Goal: Task Accomplishment & Management: Use online tool/utility

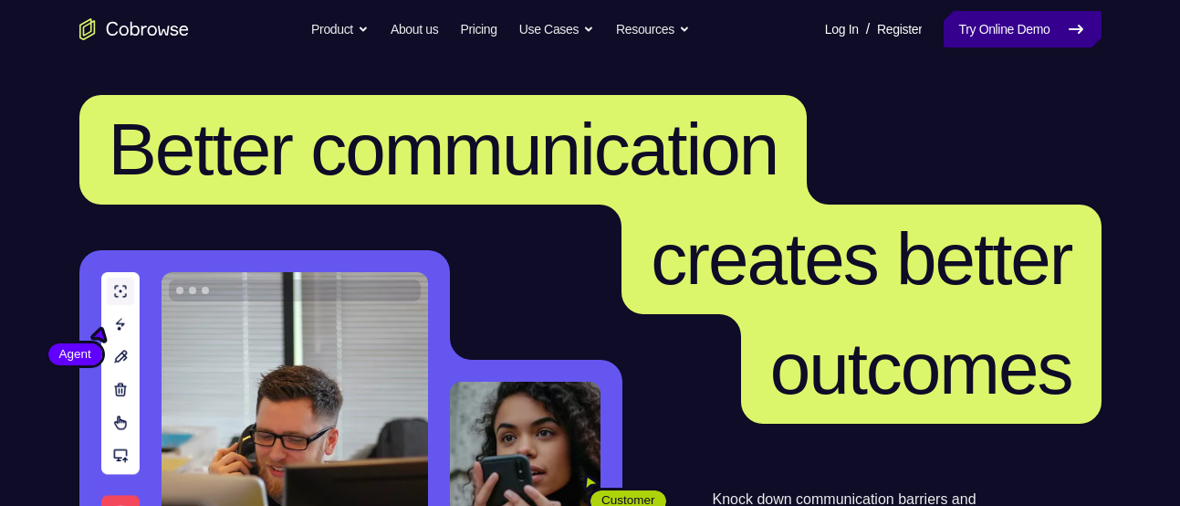
click at [957, 23] on link "Try Online Demo" at bounding box center [1022, 29] width 157 height 37
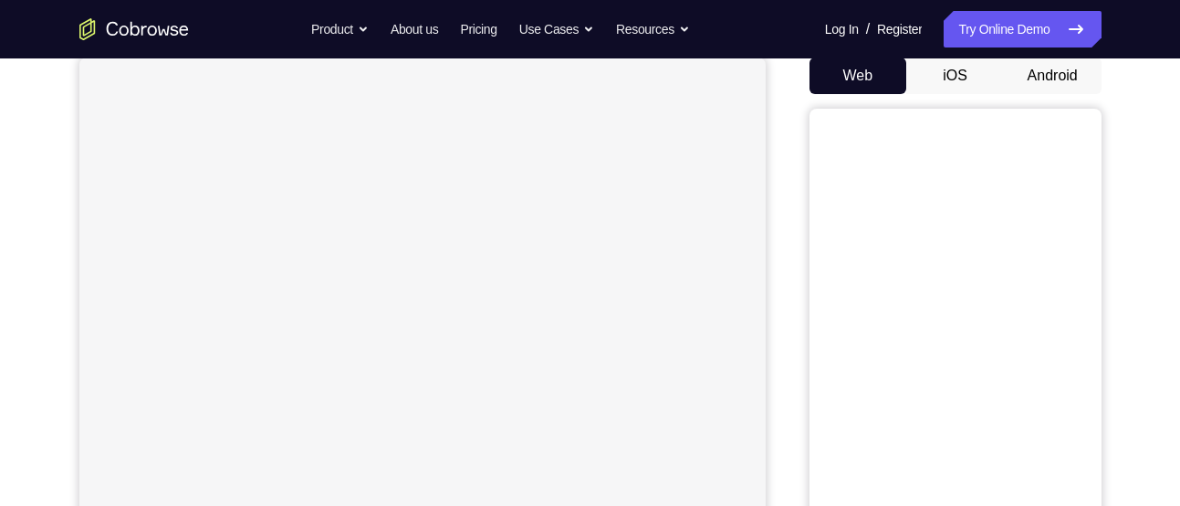
scroll to position [181, 0]
click at [1009, 79] on button "Android" at bounding box center [1053, 75] width 98 height 37
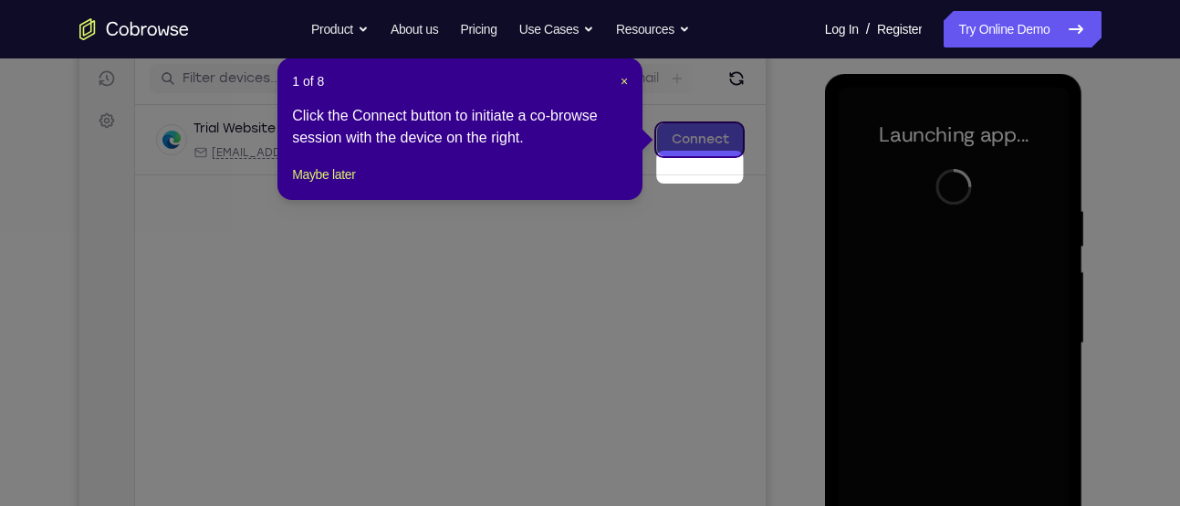
scroll to position [184, 0]
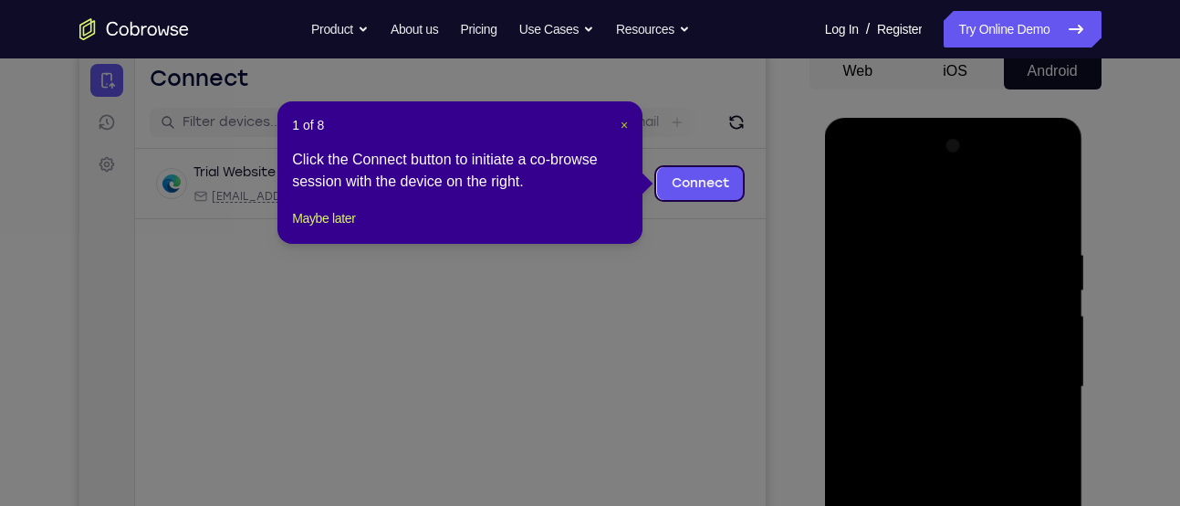
click at [625, 120] on span "×" at bounding box center [624, 125] width 7 height 15
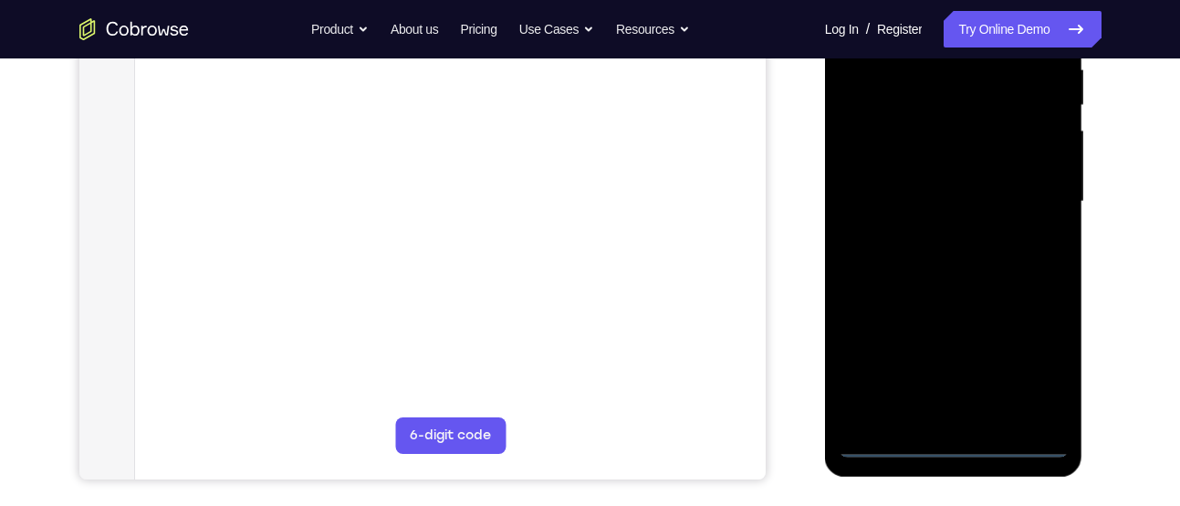
scroll to position [371, 0]
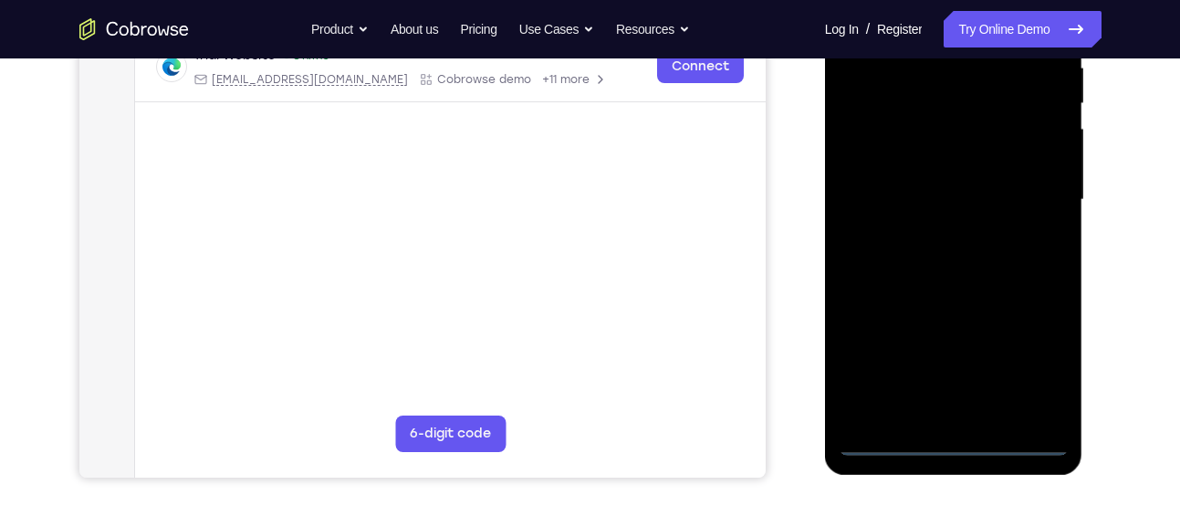
click at [956, 451] on div at bounding box center [954, 199] width 230 height 511
click at [1029, 379] on div at bounding box center [954, 199] width 230 height 511
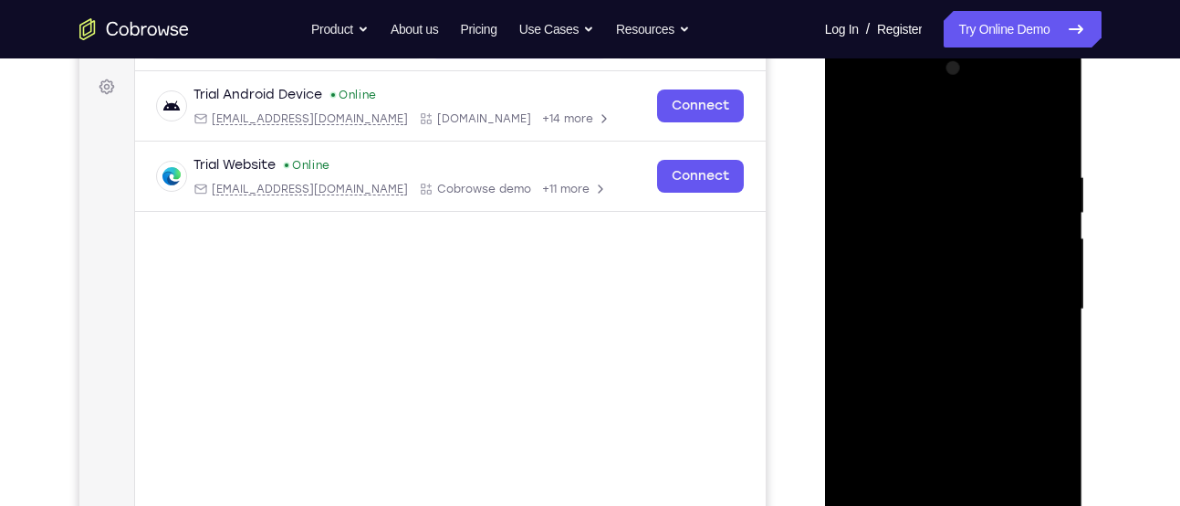
click at [965, 142] on div at bounding box center [954, 309] width 230 height 511
click at [1033, 302] on div at bounding box center [954, 309] width 230 height 511
click at [932, 344] on div at bounding box center [954, 309] width 230 height 511
click at [934, 298] on div at bounding box center [954, 309] width 230 height 511
click at [936, 379] on div at bounding box center [954, 309] width 230 height 511
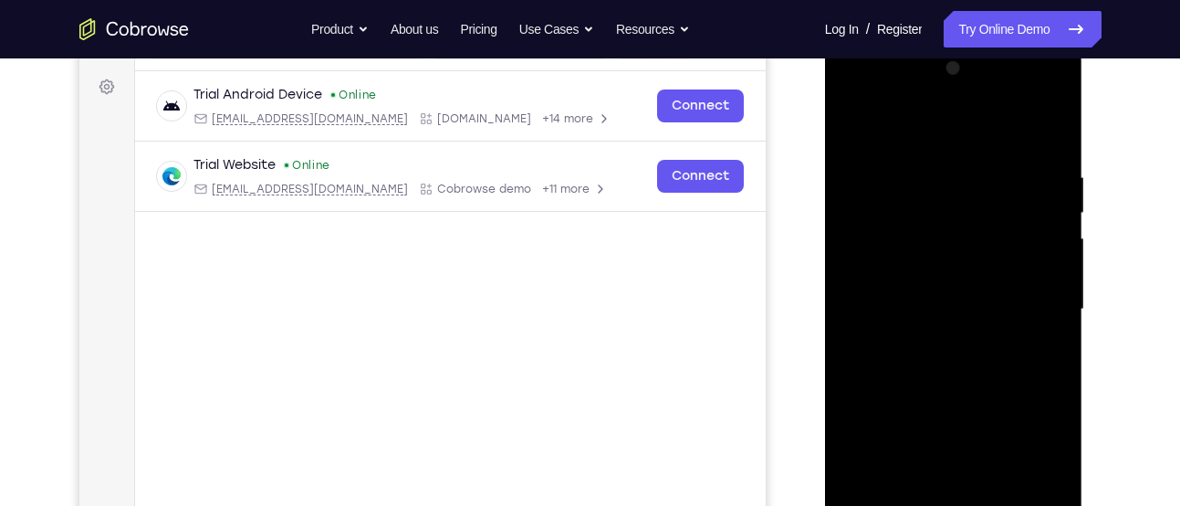
click at [941, 325] on div at bounding box center [954, 309] width 230 height 511
click at [944, 397] on div at bounding box center [954, 309] width 230 height 511
click at [927, 223] on div at bounding box center [954, 309] width 230 height 511
click at [913, 217] on div at bounding box center [954, 309] width 230 height 511
click at [931, 272] on div at bounding box center [954, 309] width 230 height 511
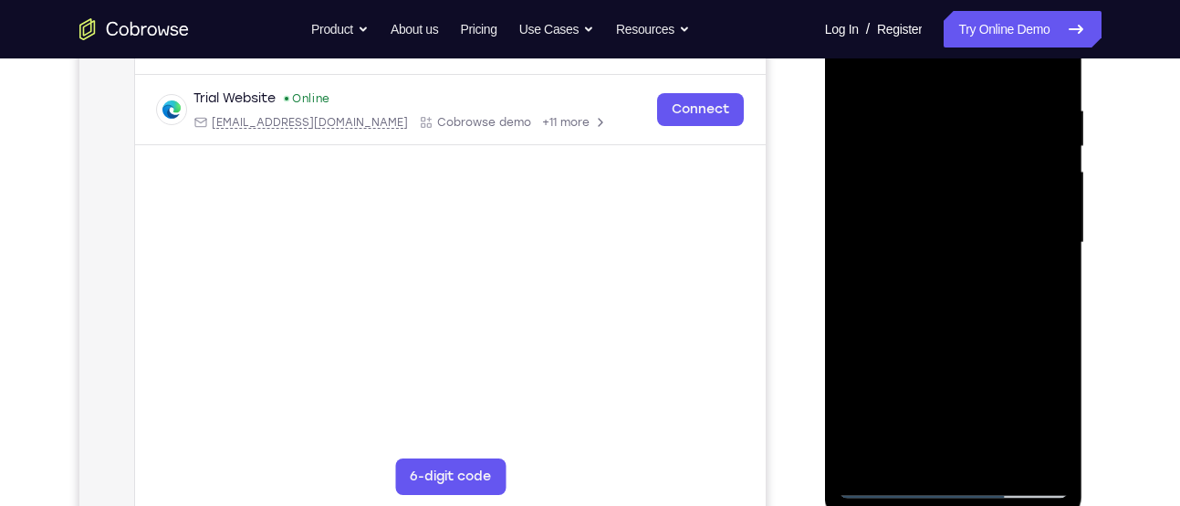
scroll to position [329, 0]
click at [1054, 78] on div at bounding box center [954, 241] width 230 height 511
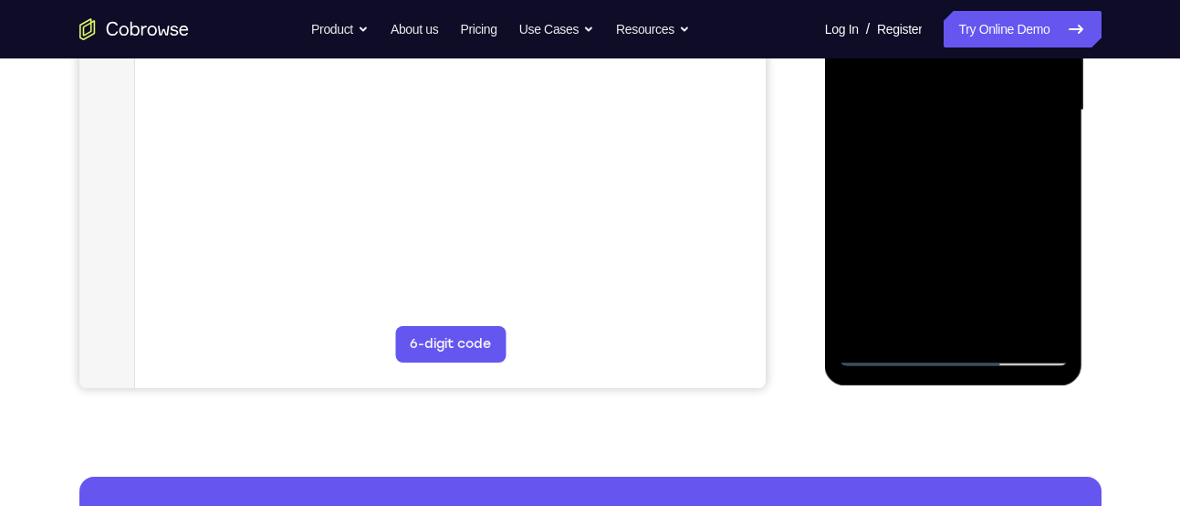
scroll to position [457, 0]
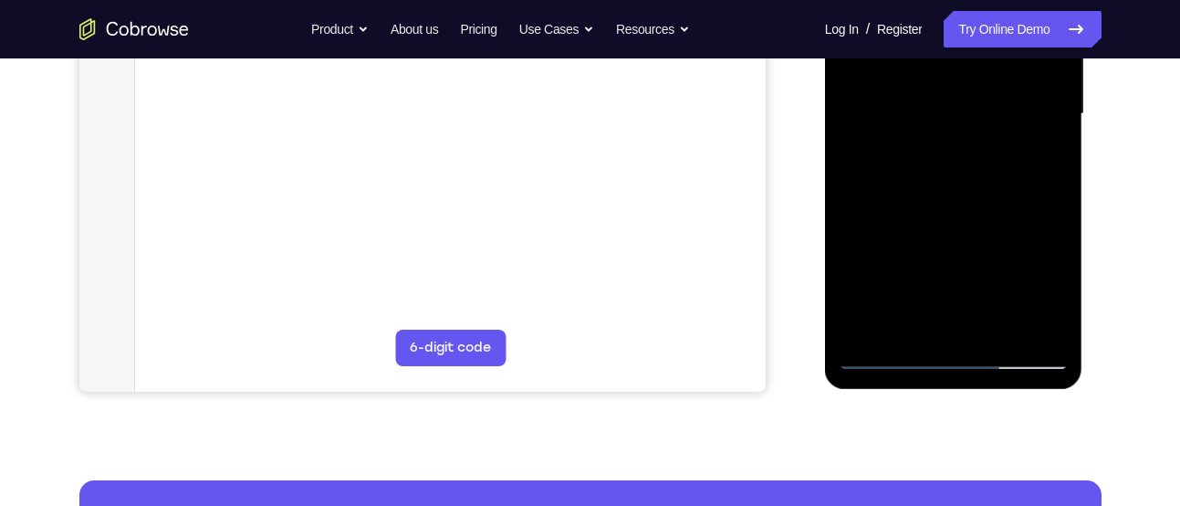
click at [1057, 196] on div at bounding box center [954, 114] width 230 height 511
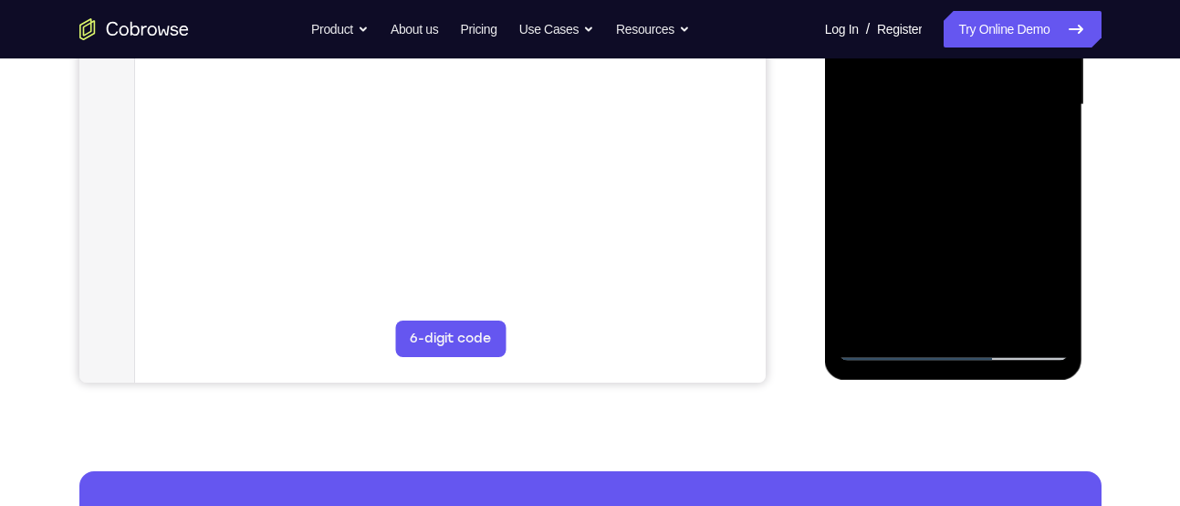
click at [852, 141] on div at bounding box center [954, 104] width 230 height 511
click at [1056, 140] on div at bounding box center [954, 104] width 230 height 511
click at [851, 143] on div at bounding box center [954, 104] width 230 height 511
click at [1054, 146] on div at bounding box center [954, 104] width 230 height 511
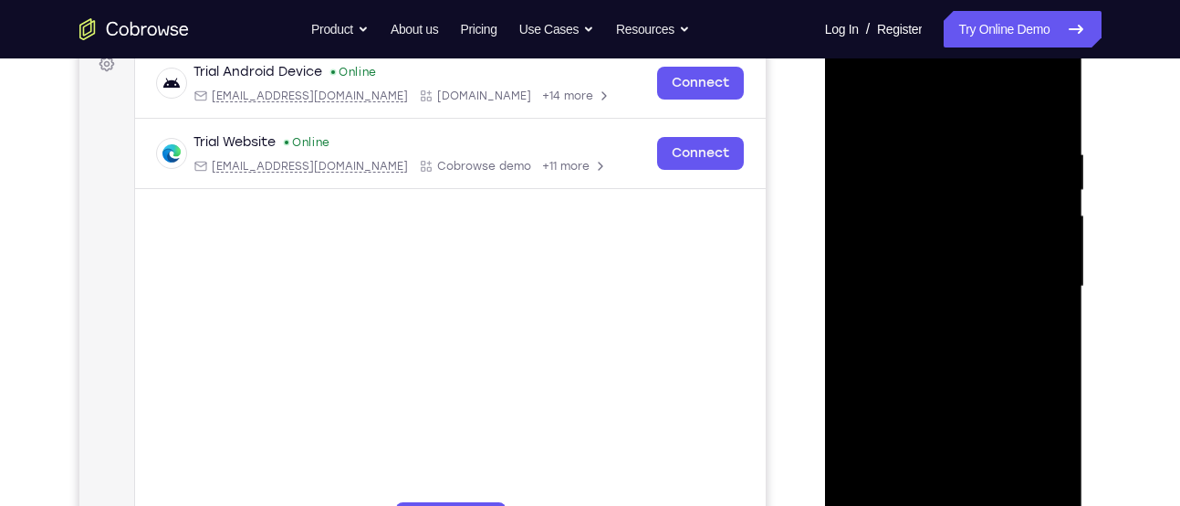
scroll to position [322, 0]
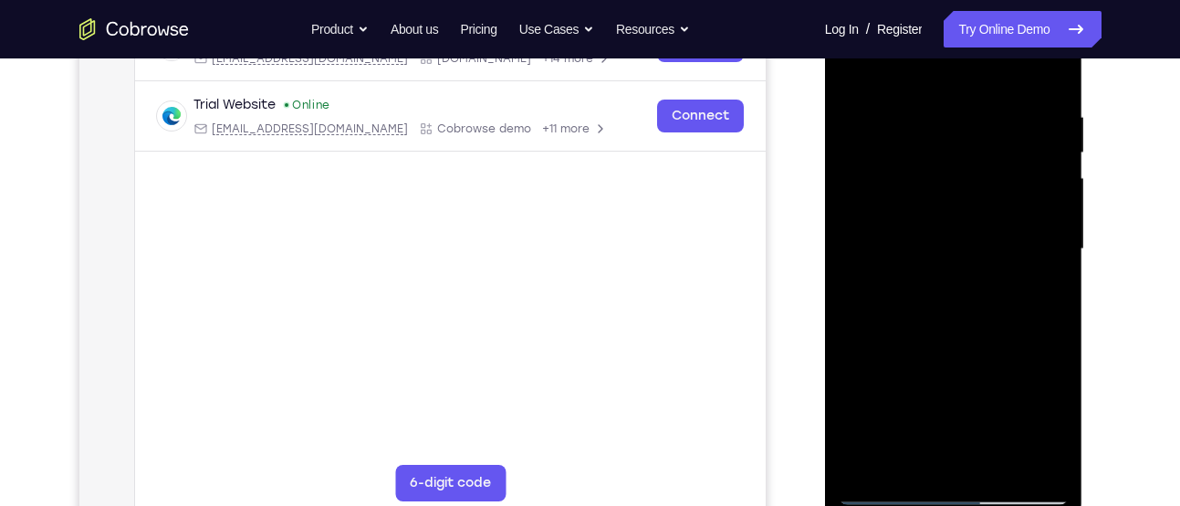
click at [921, 373] on div at bounding box center [954, 249] width 230 height 511
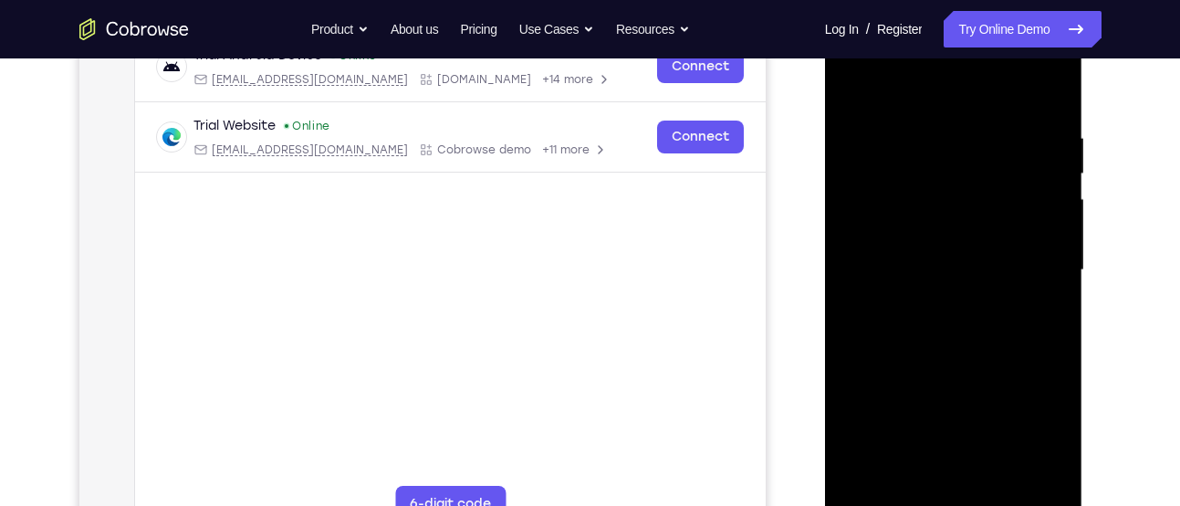
click at [931, 107] on div at bounding box center [954, 270] width 230 height 511
click at [1050, 95] on div at bounding box center [954, 270] width 230 height 511
click at [1052, 79] on div at bounding box center [954, 270] width 230 height 511
click at [987, 483] on div at bounding box center [954, 270] width 230 height 511
click at [954, 370] on div at bounding box center [954, 270] width 230 height 511
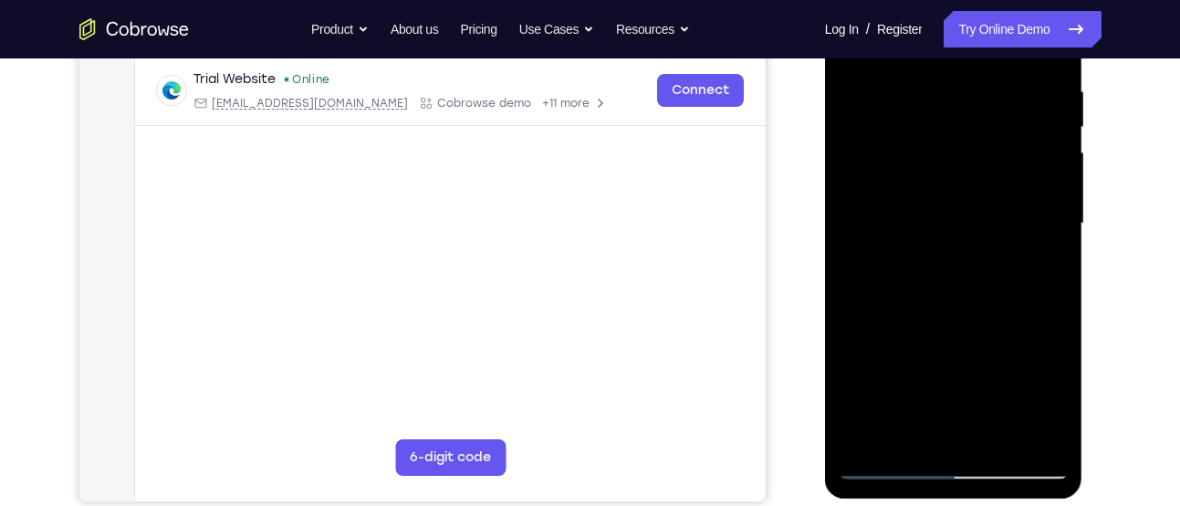
scroll to position [349, 0]
drag, startPoint x: 957, startPoint y: 297, endPoint x: 956, endPoint y: 214, distance: 83.0
click at [956, 214] on div at bounding box center [954, 222] width 230 height 511
drag, startPoint x: 956, startPoint y: 219, endPoint x: 964, endPoint y: 361, distance: 142.5
click at [964, 361] on div at bounding box center [954, 222] width 230 height 511
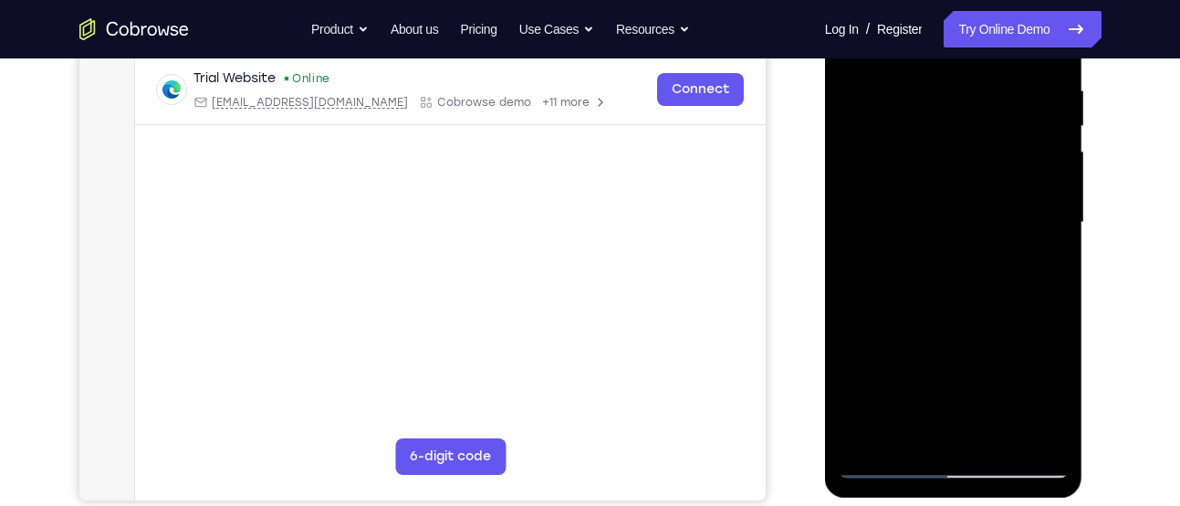
click at [954, 243] on div at bounding box center [954, 222] width 230 height 511
click at [893, 461] on div at bounding box center [954, 222] width 230 height 511
drag, startPoint x: 940, startPoint y: 288, endPoint x: 940, endPoint y: 241, distance: 47.5
click at [940, 241] on div at bounding box center [954, 222] width 230 height 511
drag, startPoint x: 919, startPoint y: 335, endPoint x: 934, endPoint y: 201, distance: 134.9
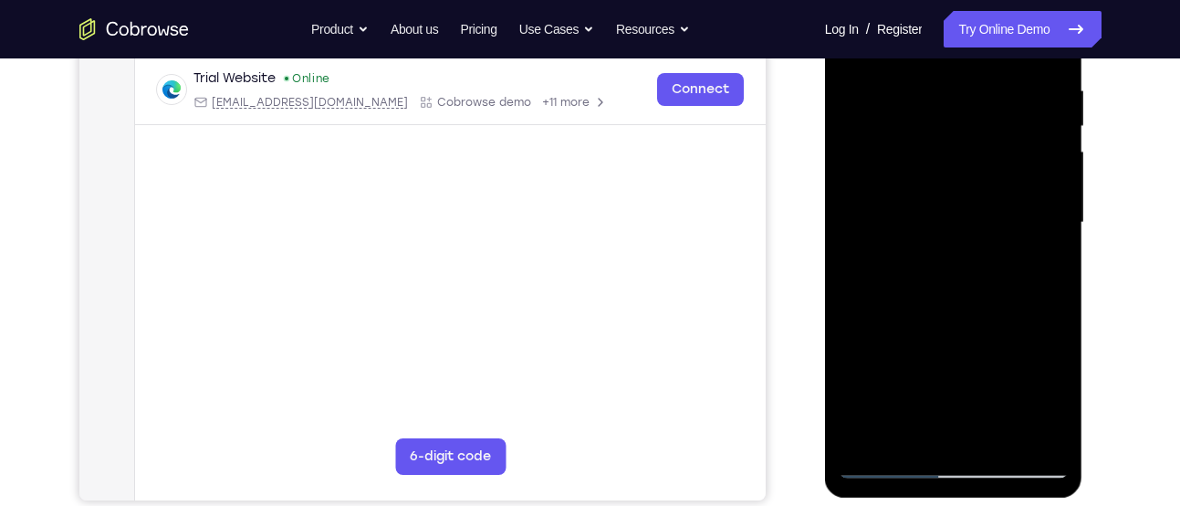
click at [934, 201] on div at bounding box center [954, 222] width 230 height 511
drag, startPoint x: 933, startPoint y: 331, endPoint x: 949, endPoint y: 224, distance: 108.9
click at [949, 224] on div at bounding box center [954, 222] width 230 height 511
drag, startPoint x: 937, startPoint y: 352, endPoint x: 949, endPoint y: 183, distance: 170.2
click at [949, 183] on div at bounding box center [954, 222] width 230 height 511
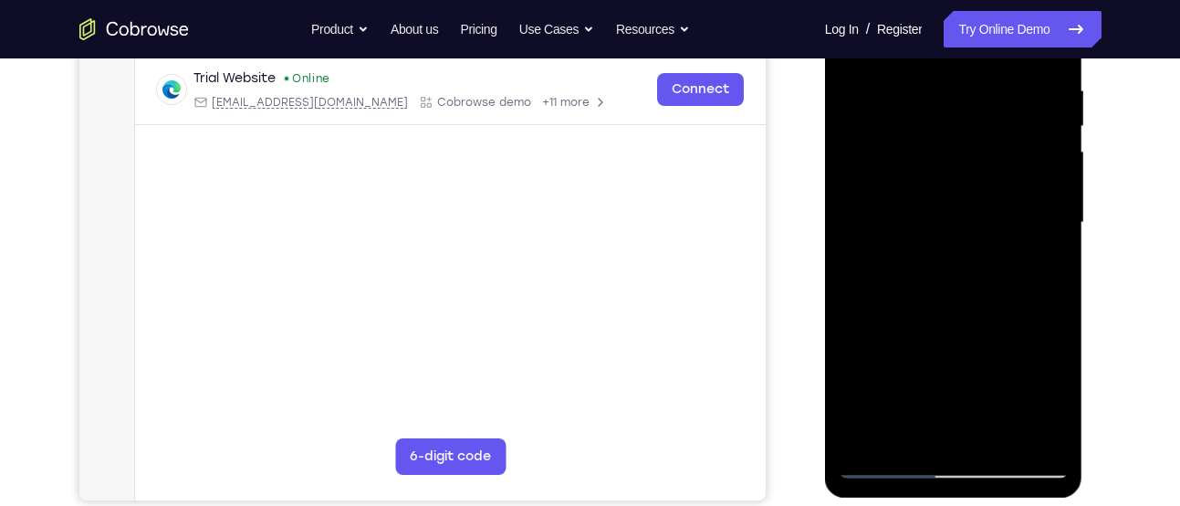
click at [928, 294] on div at bounding box center [954, 222] width 230 height 511
click at [1054, 264] on div at bounding box center [954, 222] width 230 height 511
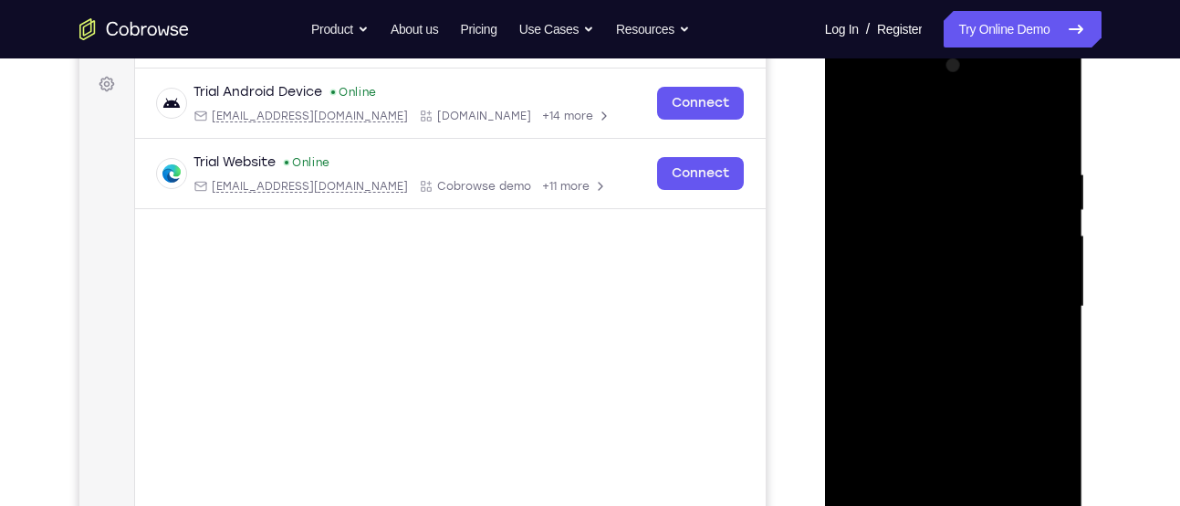
scroll to position [264, 0]
click at [850, 130] on div at bounding box center [954, 307] width 230 height 511
click at [857, 121] on div at bounding box center [954, 307] width 230 height 511
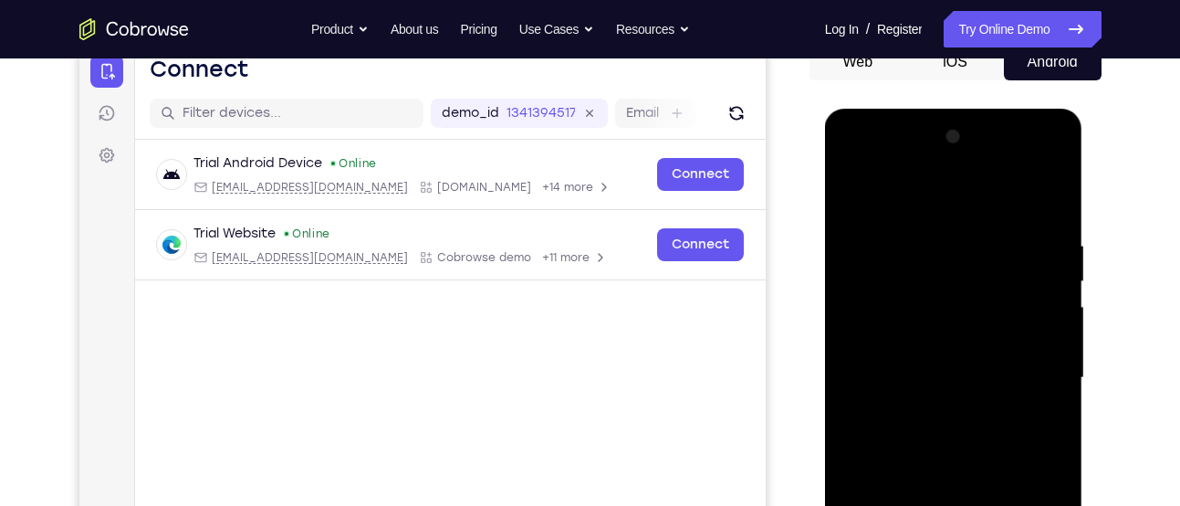
click at [976, 230] on div at bounding box center [954, 377] width 230 height 511
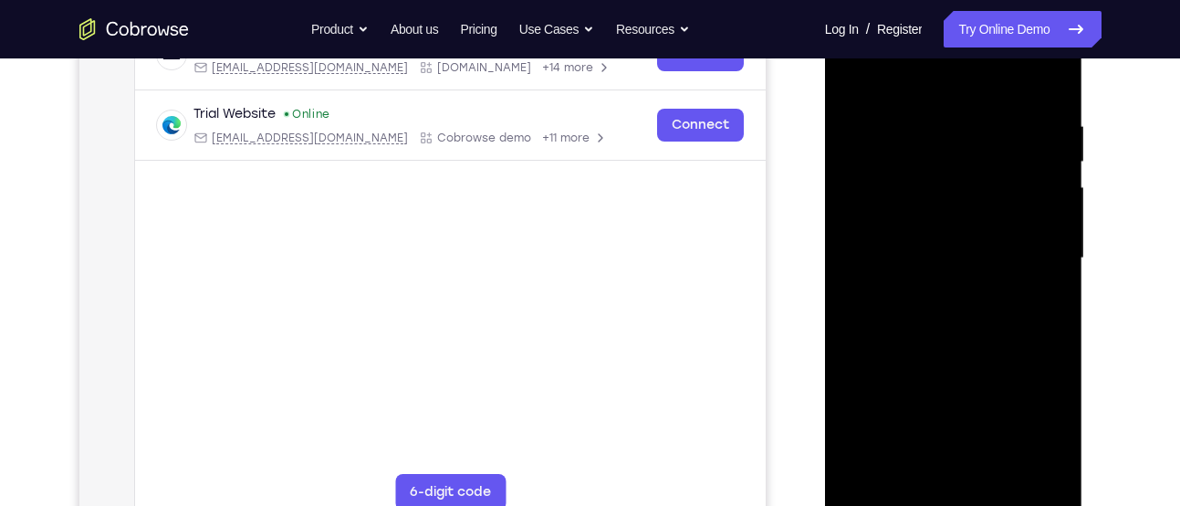
scroll to position [314, 0]
click at [1049, 77] on div at bounding box center [954, 257] width 230 height 511
click at [994, 467] on div at bounding box center [954, 257] width 230 height 511
click at [896, 499] on div at bounding box center [954, 257] width 230 height 511
click at [1059, 259] on div at bounding box center [954, 257] width 230 height 511
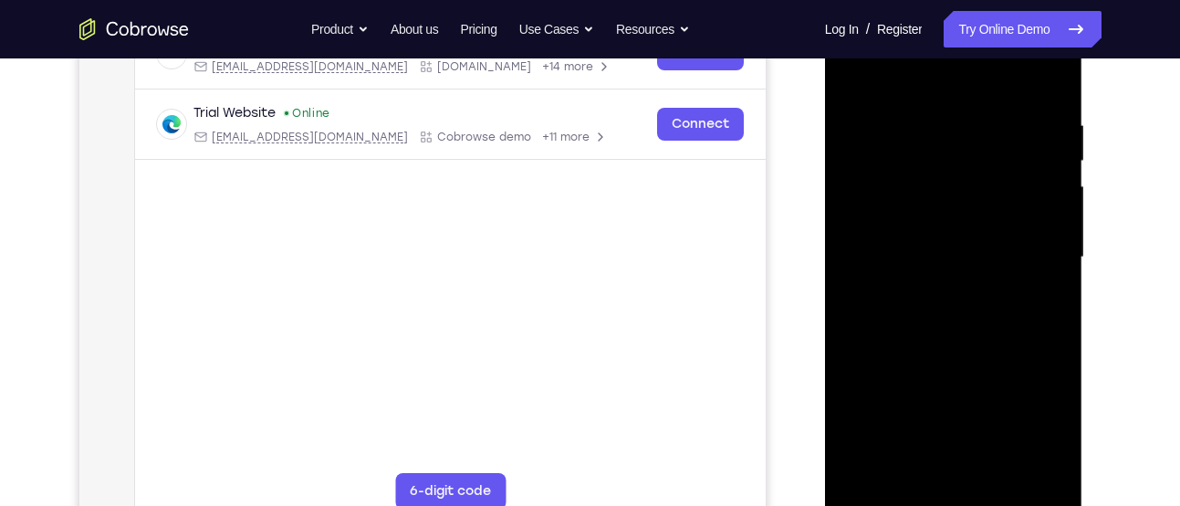
click at [1059, 259] on div at bounding box center [954, 257] width 230 height 511
click at [909, 474] on div at bounding box center [954, 257] width 230 height 511
click at [910, 72] on div at bounding box center [954, 257] width 230 height 511
drag, startPoint x: 916, startPoint y: 106, endPoint x: 922, endPoint y: 349, distance: 242.8
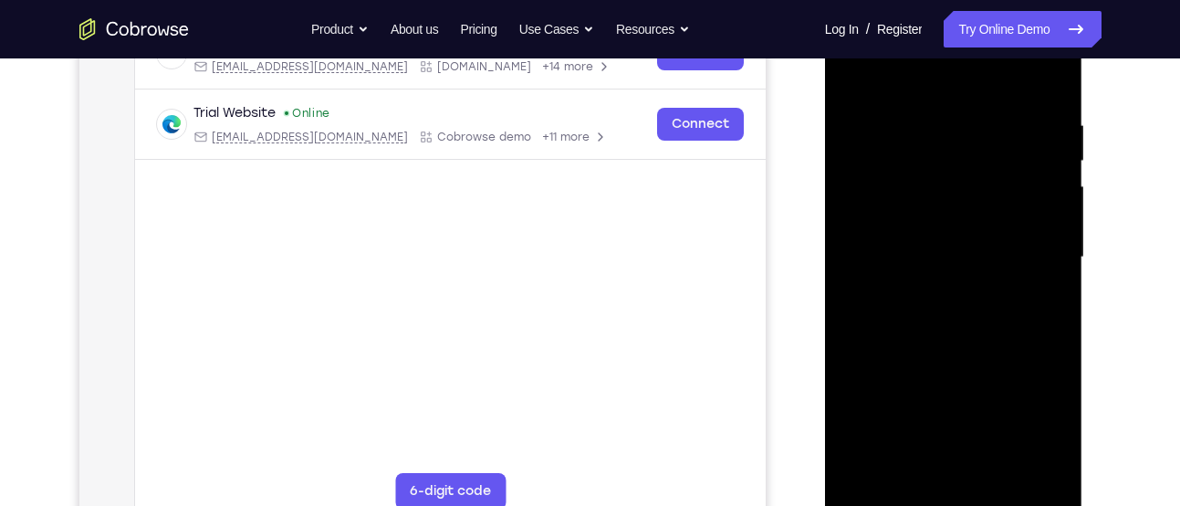
click at [922, 349] on div at bounding box center [954, 257] width 230 height 511
click at [954, 112] on div at bounding box center [954, 257] width 230 height 511
